Goal: Navigation & Orientation: Find specific page/section

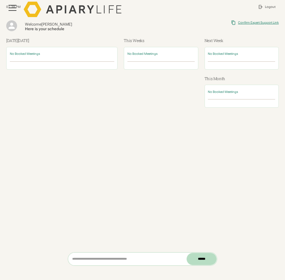
click at [254, 22] on div "Confirm Expert Support Link" at bounding box center [258, 23] width 41 height 4
click at [253, 20] on div "Welcome Maria Here is your schedule Copied Link to Clipboard Confirm Expert Sup…" at bounding box center [142, 67] width 272 height 106
click at [250, 23] on div "Confirm Expert Support Link" at bounding box center [258, 23] width 41 height 4
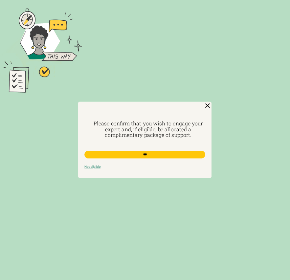
click at [206, 104] on img at bounding box center [207, 106] width 8 height 8
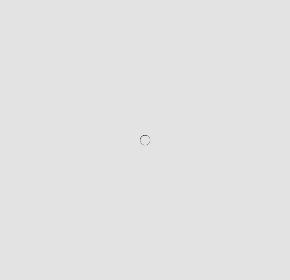
click at [207, 107] on div at bounding box center [145, 140] width 290 height 280
